Goal: Task Accomplishment & Management: Use online tool/utility

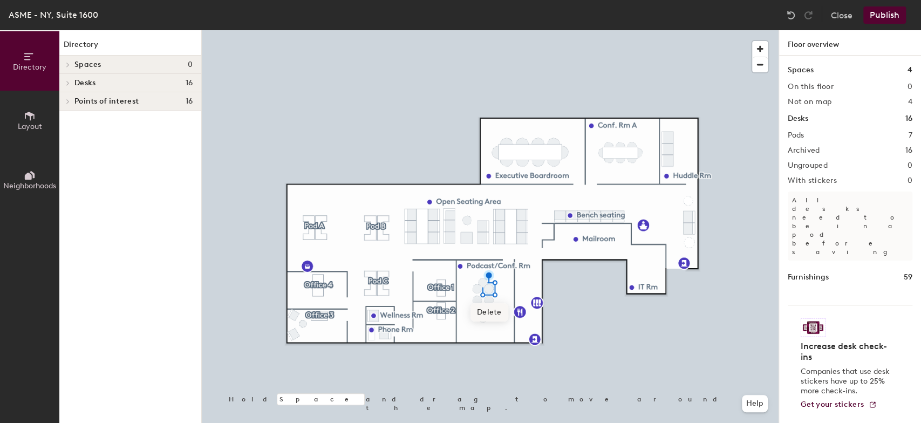
click at [488, 310] on span "Delete" at bounding box center [490, 312] width 38 height 18
click at [488, 318] on span "Delete" at bounding box center [490, 324] width 38 height 18
click at [477, 322] on span "Delete" at bounding box center [478, 324] width 38 height 18
click at [479, 331] on span "Delete" at bounding box center [478, 335] width 38 height 18
click at [483, 337] on span "Delete" at bounding box center [484, 341] width 38 height 18
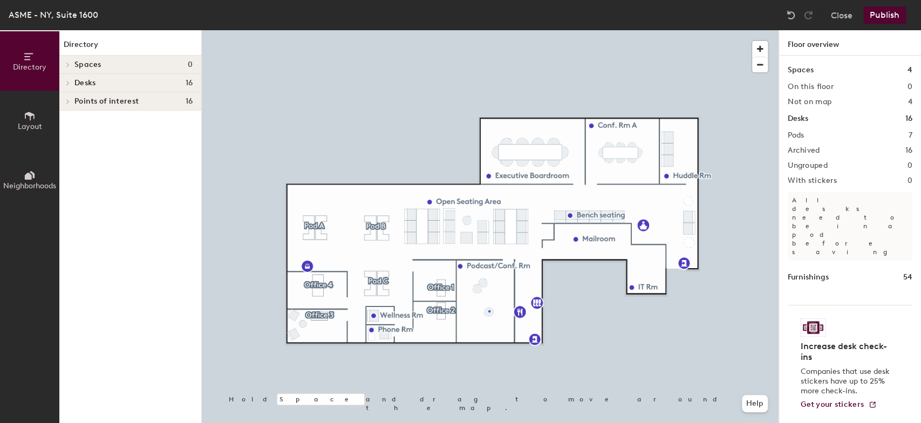
click at [489, 30] on div at bounding box center [490, 30] width 577 height 0
click at [489, 336] on span "Delete" at bounding box center [490, 335] width 38 height 18
click at [476, 30] on div at bounding box center [490, 30] width 577 height 0
click at [481, 310] on span "Delete" at bounding box center [478, 312] width 38 height 18
click at [483, 305] on span "Delete" at bounding box center [484, 306] width 38 height 18
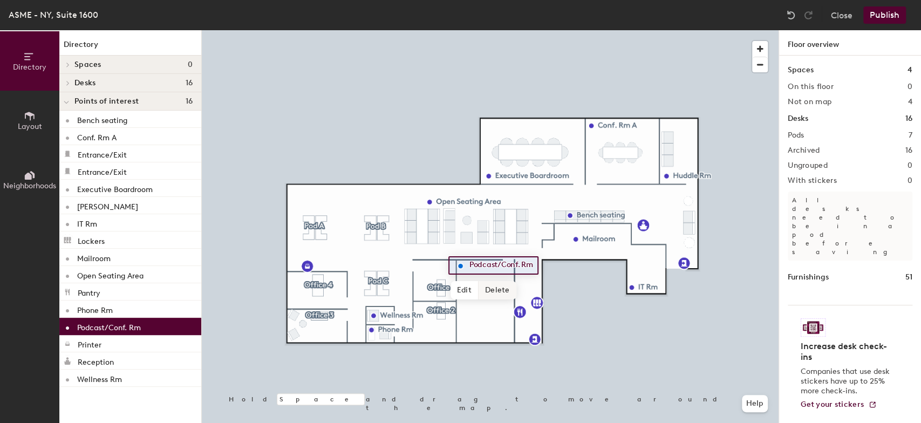
click at [491, 289] on span "Delete" at bounding box center [498, 290] width 38 height 18
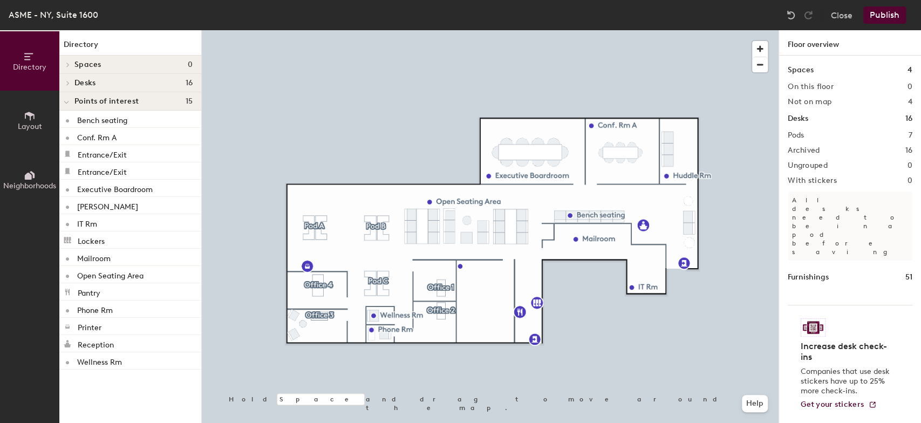
click at [661, 30] on div at bounding box center [490, 30] width 577 height 0
click at [881, 17] on button "Publish" at bounding box center [884, 14] width 43 height 17
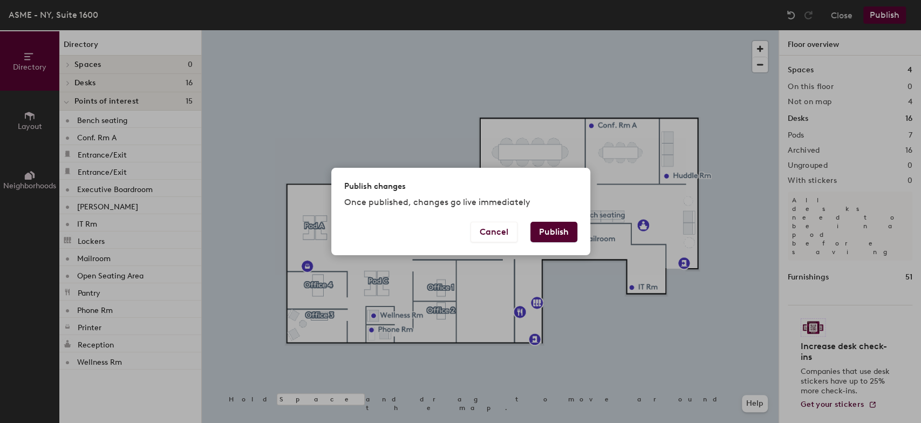
click at [553, 230] on button "Publish" at bounding box center [553, 232] width 47 height 21
